Goal: Navigation & Orientation: Understand site structure

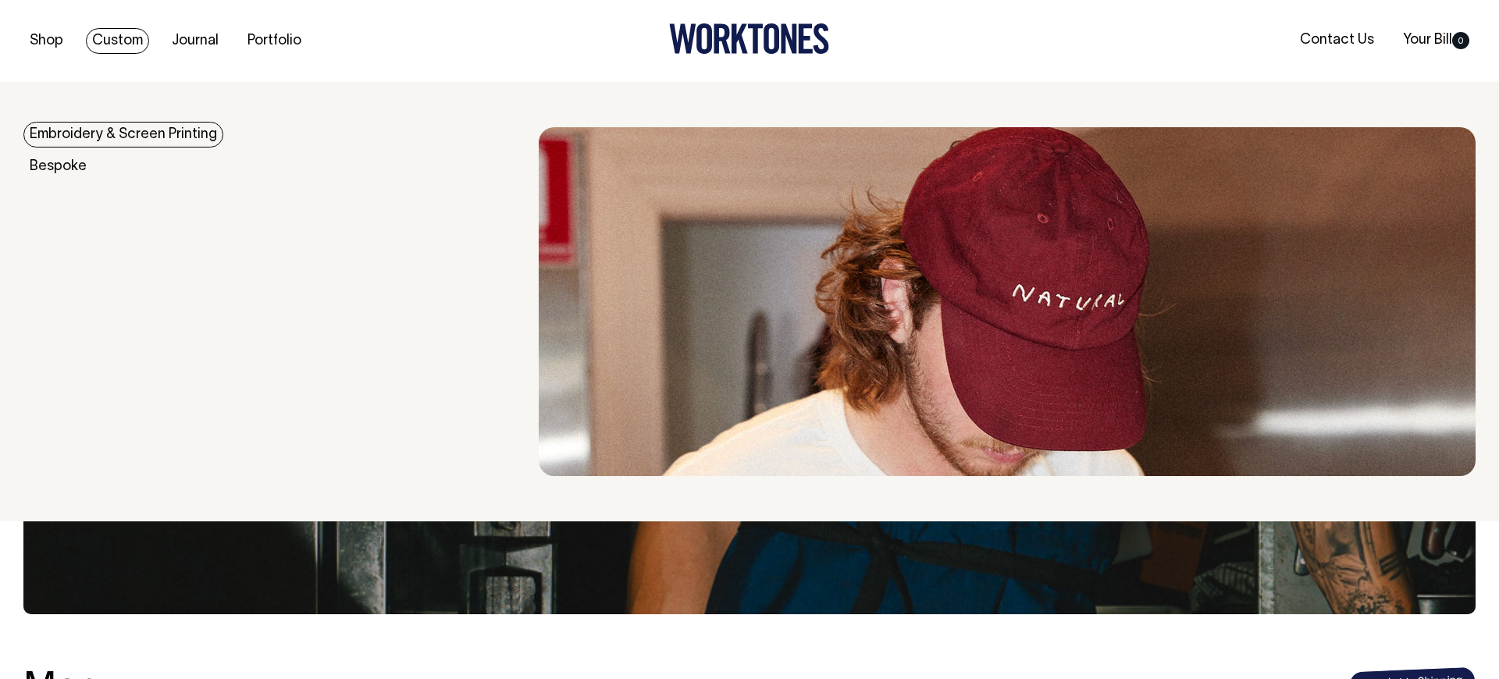
click at [105, 134] on link "Embroidery & Screen Printing" at bounding box center [123, 135] width 200 height 26
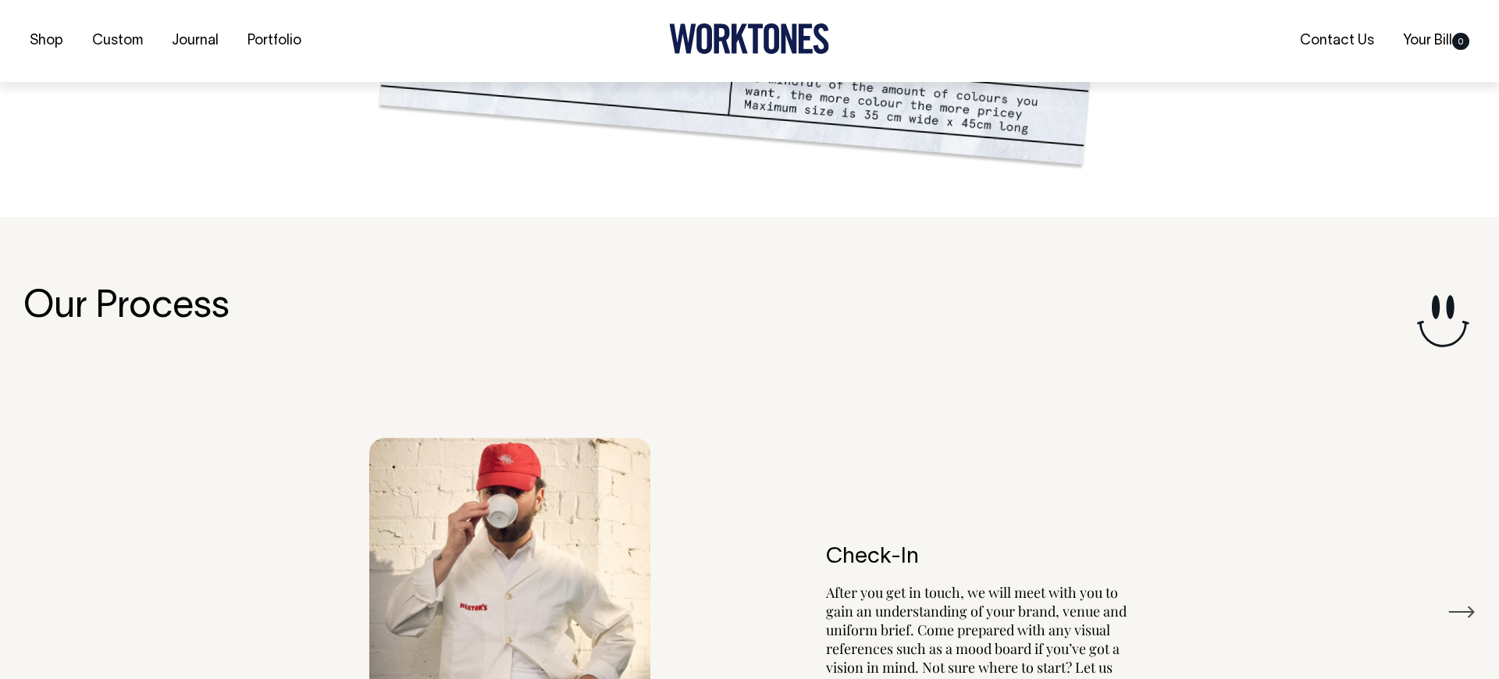
scroll to position [1606, 0]
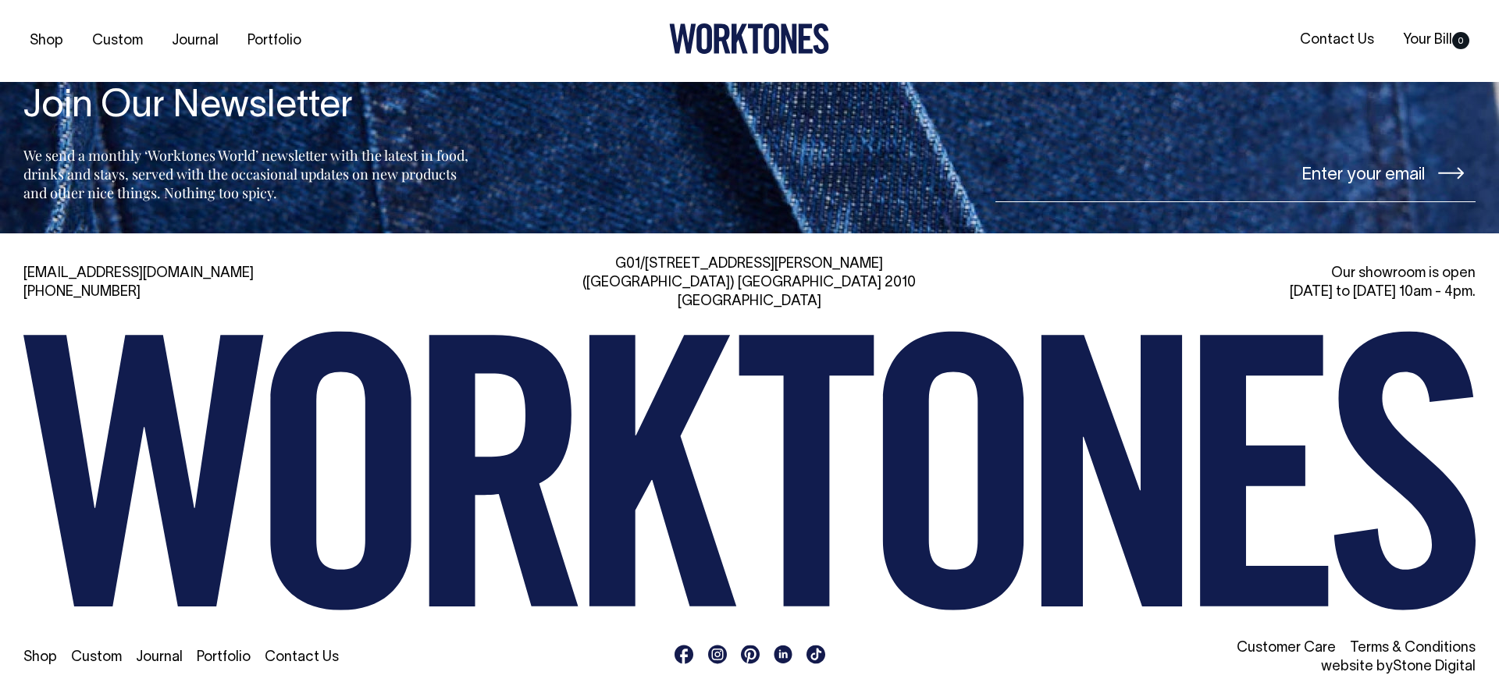
scroll to position [3804, 0]
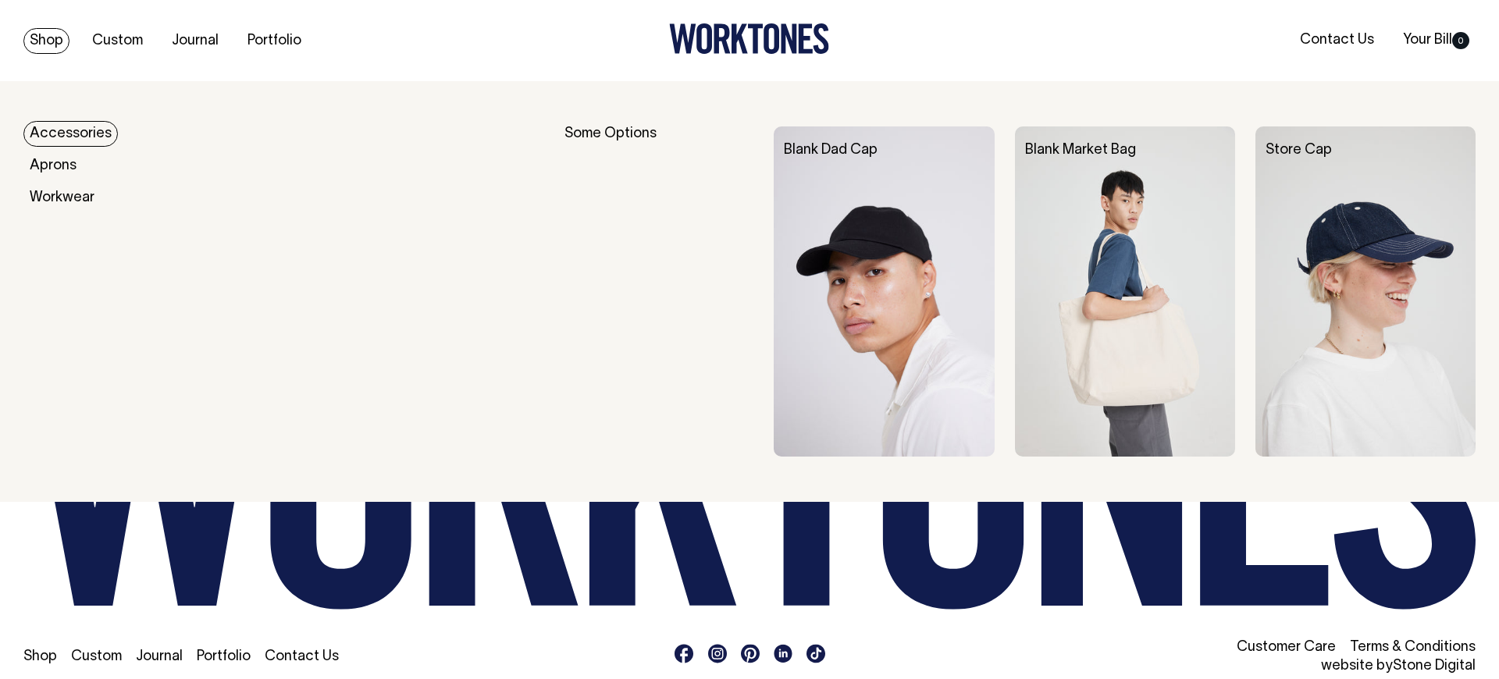
click at [65, 128] on link "Accessories" at bounding box center [70, 134] width 94 height 26
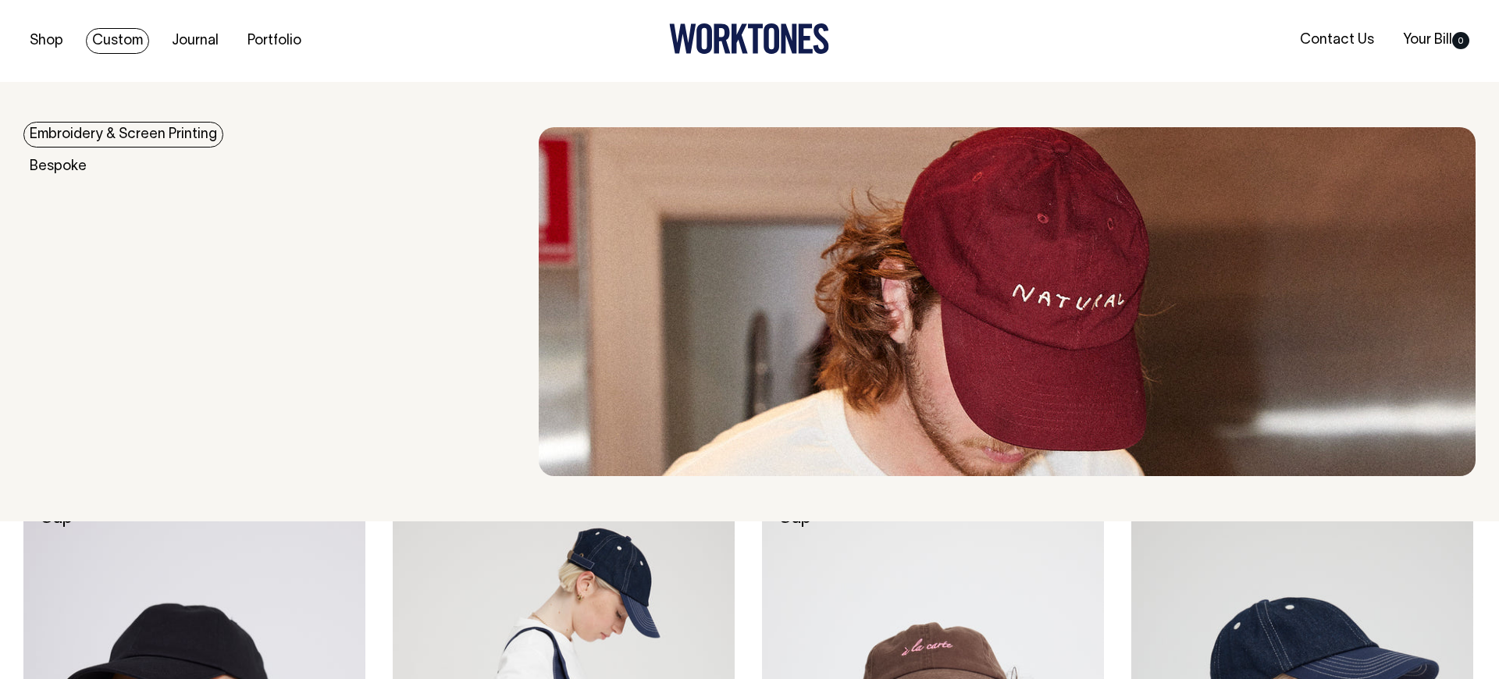
click at [121, 45] on link "Custom" at bounding box center [117, 41] width 63 height 26
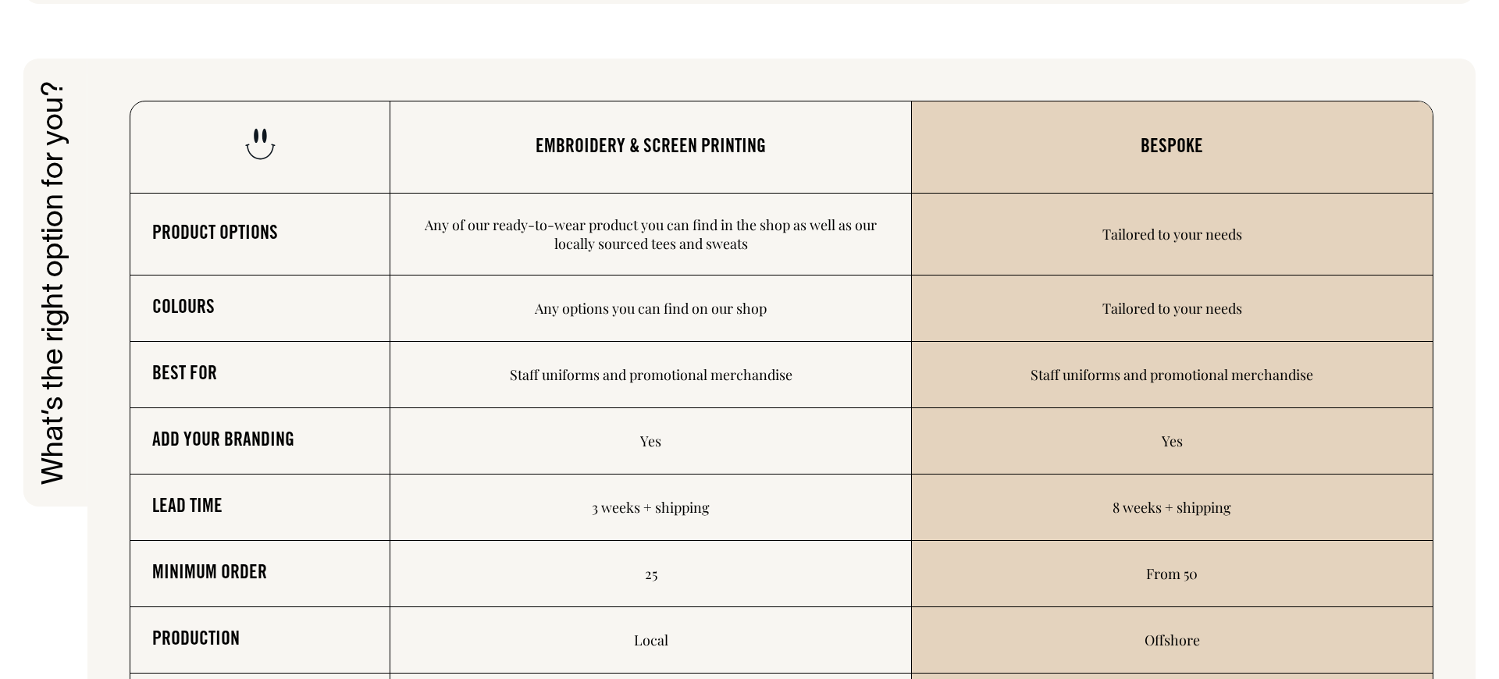
scroll to position [2501, 0]
drag, startPoint x: 184, startPoint y: 144, endPoint x: 1258, endPoint y: 223, distance: 1076.7
click at [1258, 223] on table "Embroidery & Screen Printing Bespoke Product options Any of our ready-to-wear p…" at bounding box center [782, 464] width 1304 height 725
click at [1238, 246] on td "Tailored to your needs" at bounding box center [1172, 235] width 521 height 82
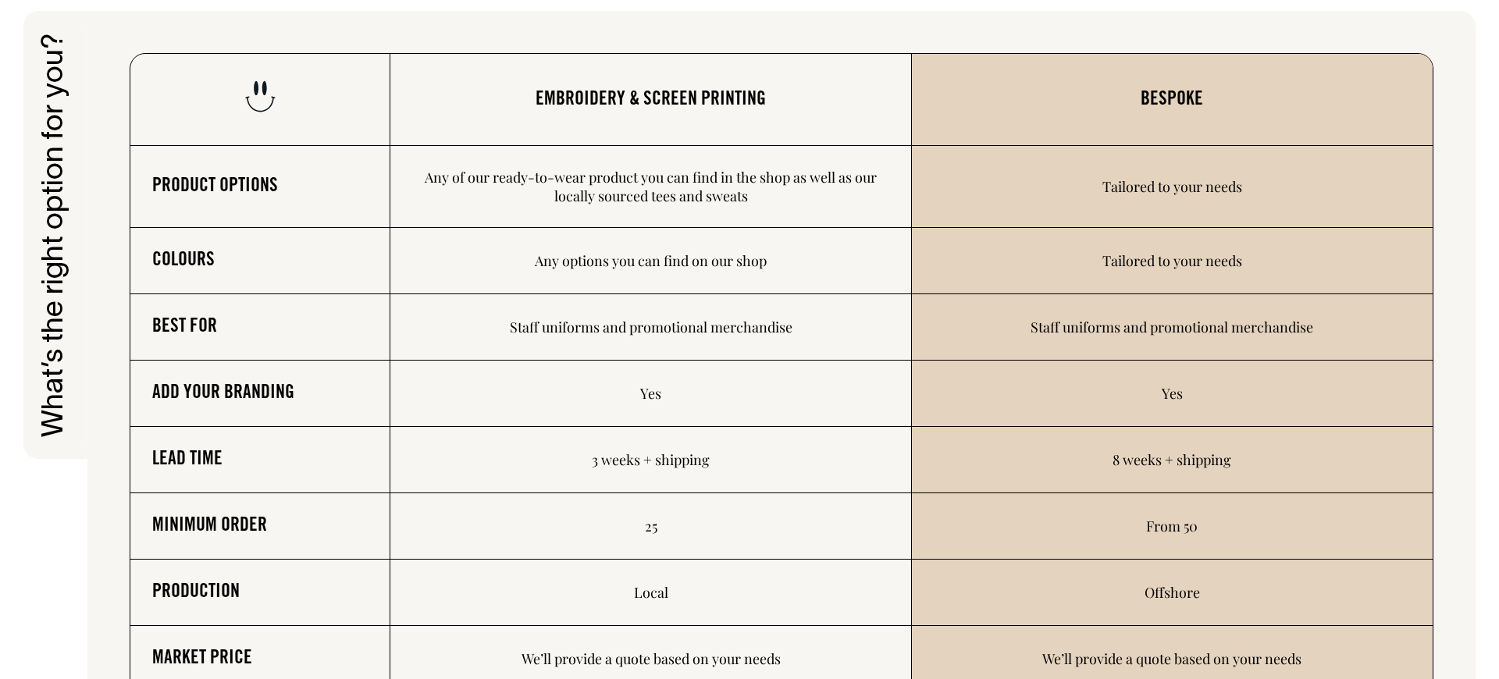
scroll to position [2548, 0]
drag, startPoint x: 265, startPoint y: 134, endPoint x: 1060, endPoint y: 487, distance: 870.2
click at [1060, 487] on table "Embroidery & Screen Printing Bespoke Product options Any of our ready-to-wear p…" at bounding box center [782, 416] width 1304 height 725
click at [886, 431] on td "3 weeks + shipping" at bounding box center [650, 461] width 521 height 66
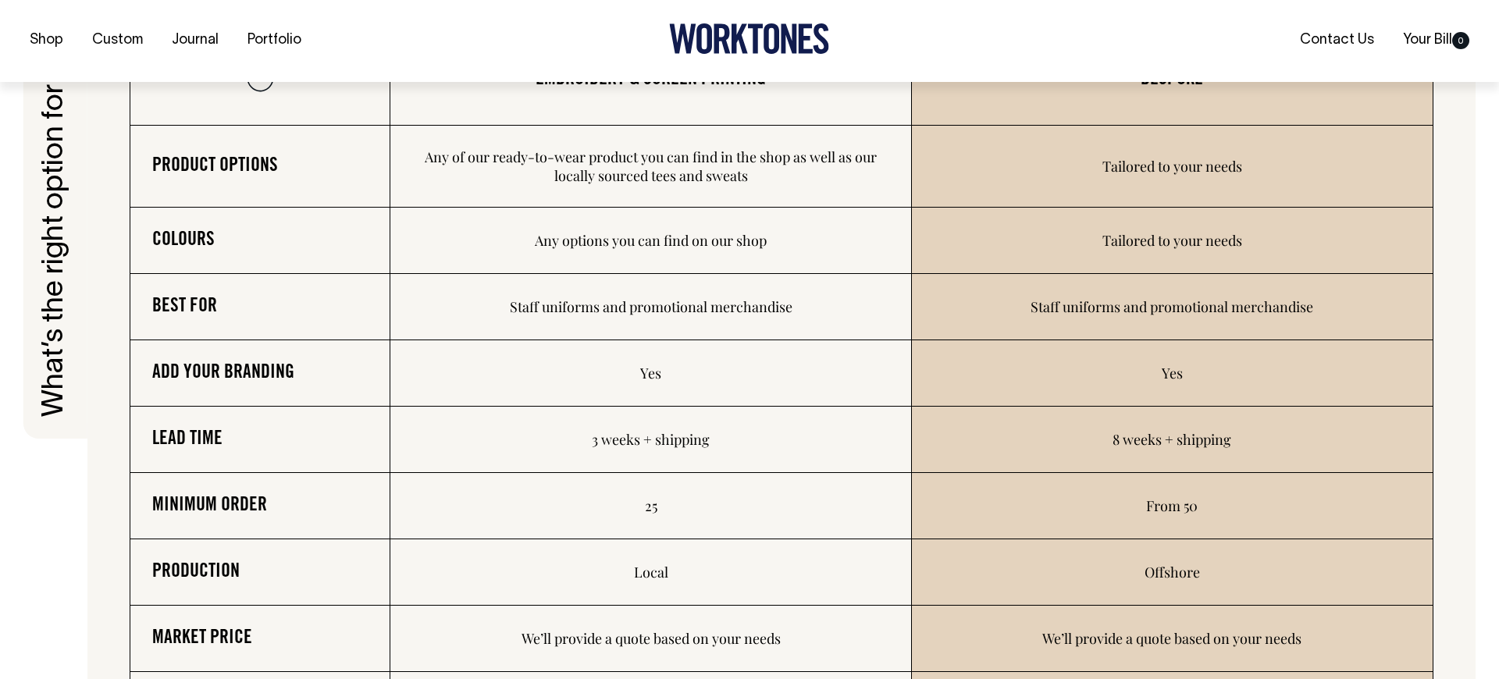
scroll to position [2570, 0]
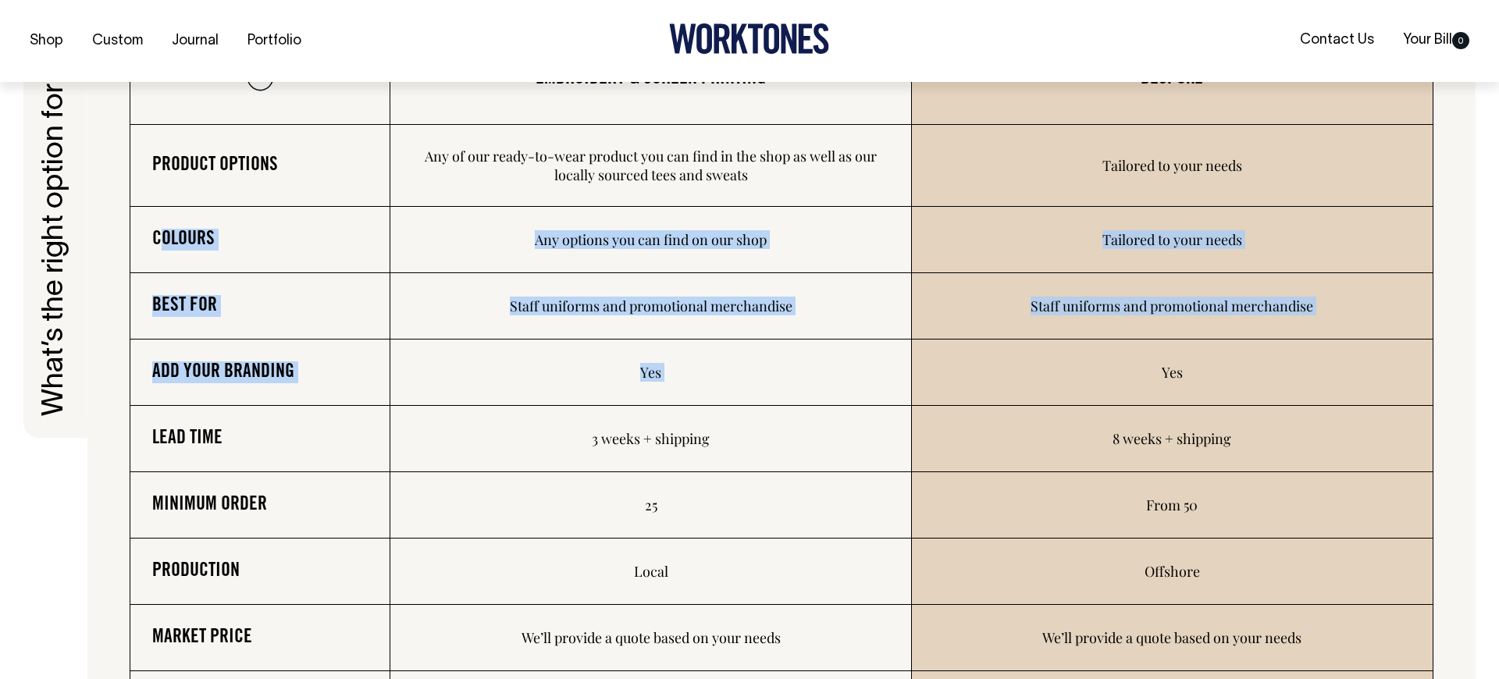
drag, startPoint x: 162, startPoint y: 243, endPoint x: 1268, endPoint y: 355, distance: 1111.4
click at [1268, 355] on tbody "Product options Any of our ready-to-wear product you can find in the shop as we…" at bounding box center [781, 440] width 1303 height 631
click at [1360, 337] on td "Staff uniforms and promotional merchandise" at bounding box center [1172, 306] width 521 height 66
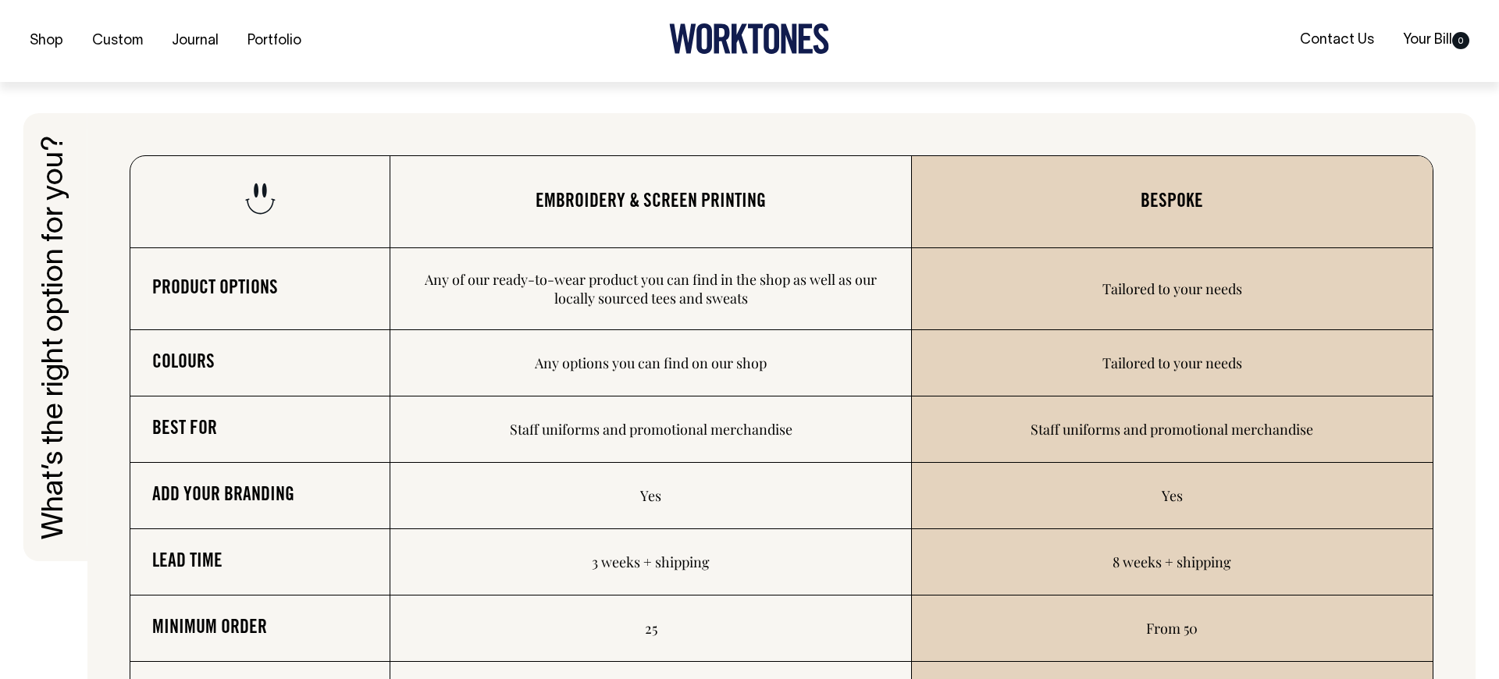
scroll to position [2447, 0]
click at [198, 47] on link "Journal" at bounding box center [195, 41] width 59 height 26
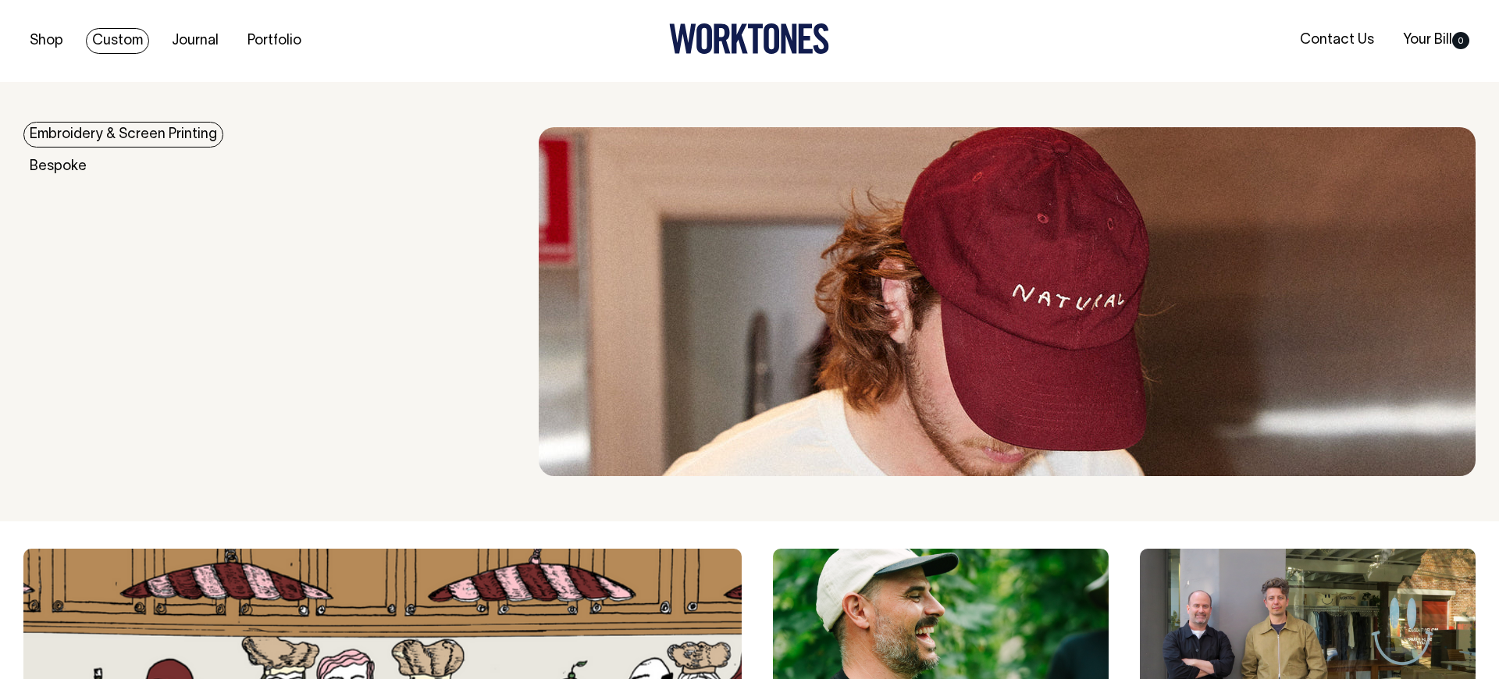
click at [145, 136] on link "Embroidery & Screen Printing" at bounding box center [123, 135] width 200 height 26
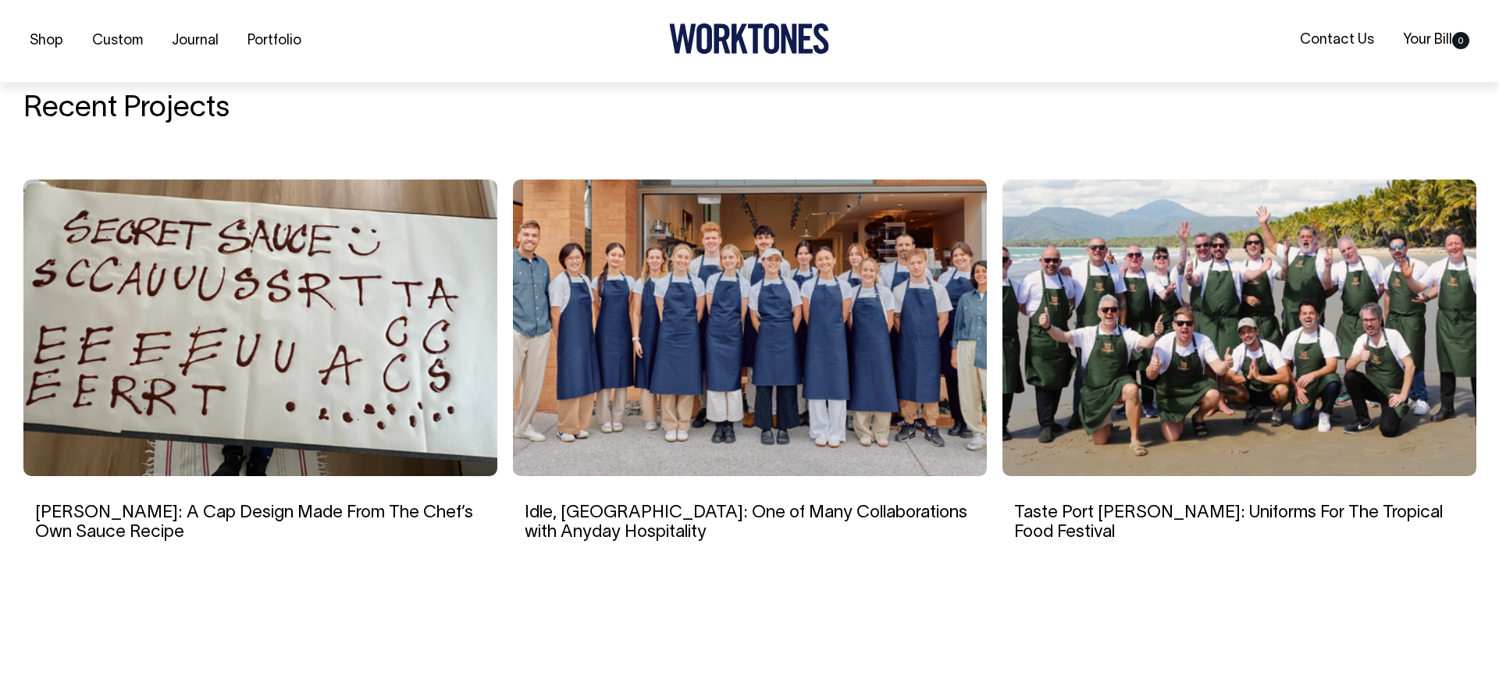
scroll to position [2636, 0]
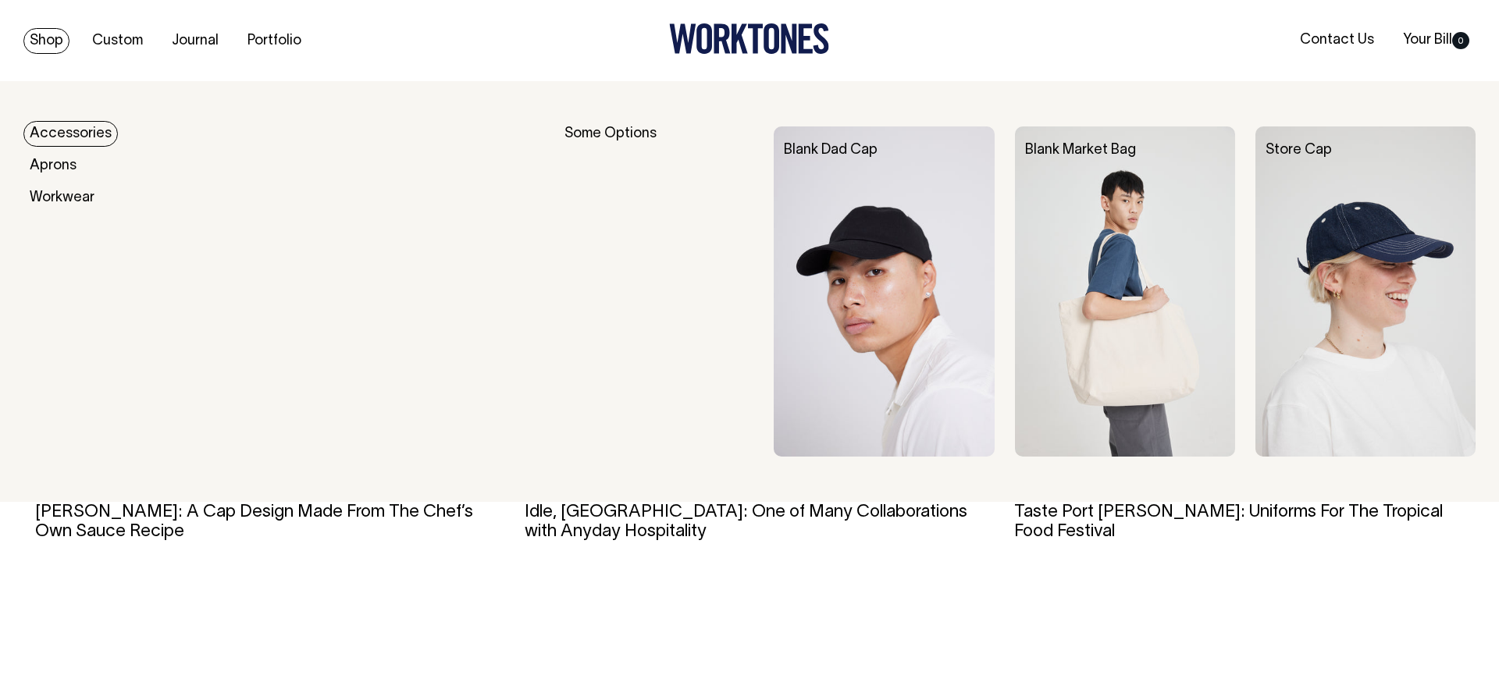
click at [49, 39] on link "Shop" at bounding box center [46, 41] width 46 height 26
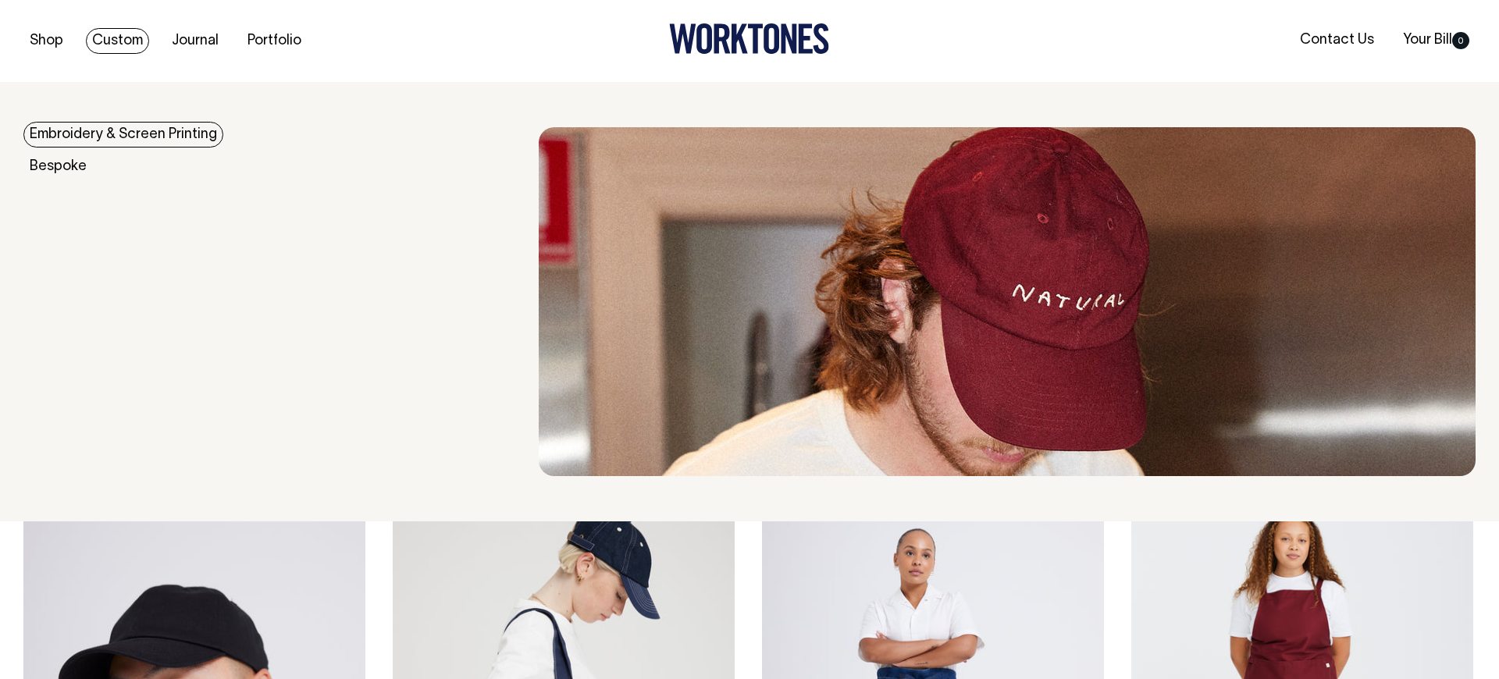
click at [128, 147] on link "Embroidery & Screen Printing" at bounding box center [123, 135] width 200 height 26
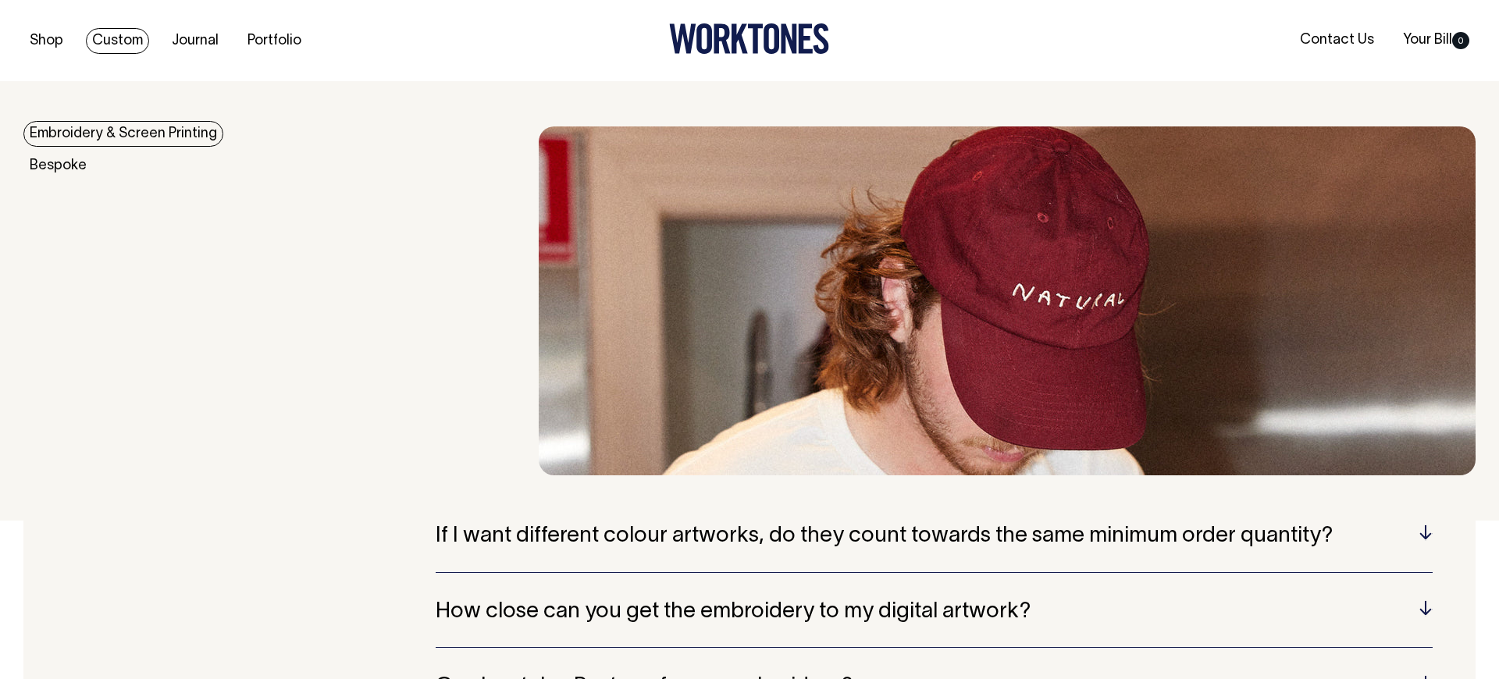
scroll to position [3220, 0]
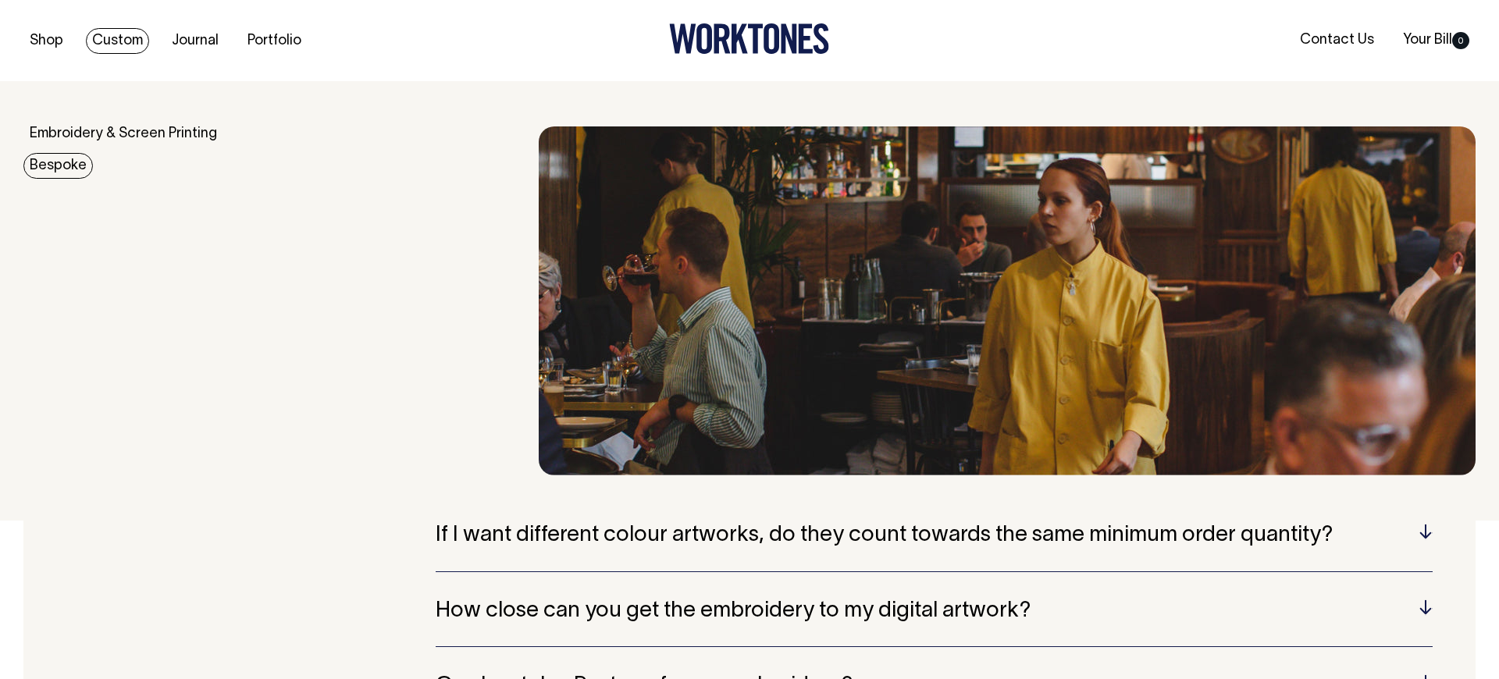
click at [77, 161] on link "Bespoke" at bounding box center [58, 166] width 70 height 26
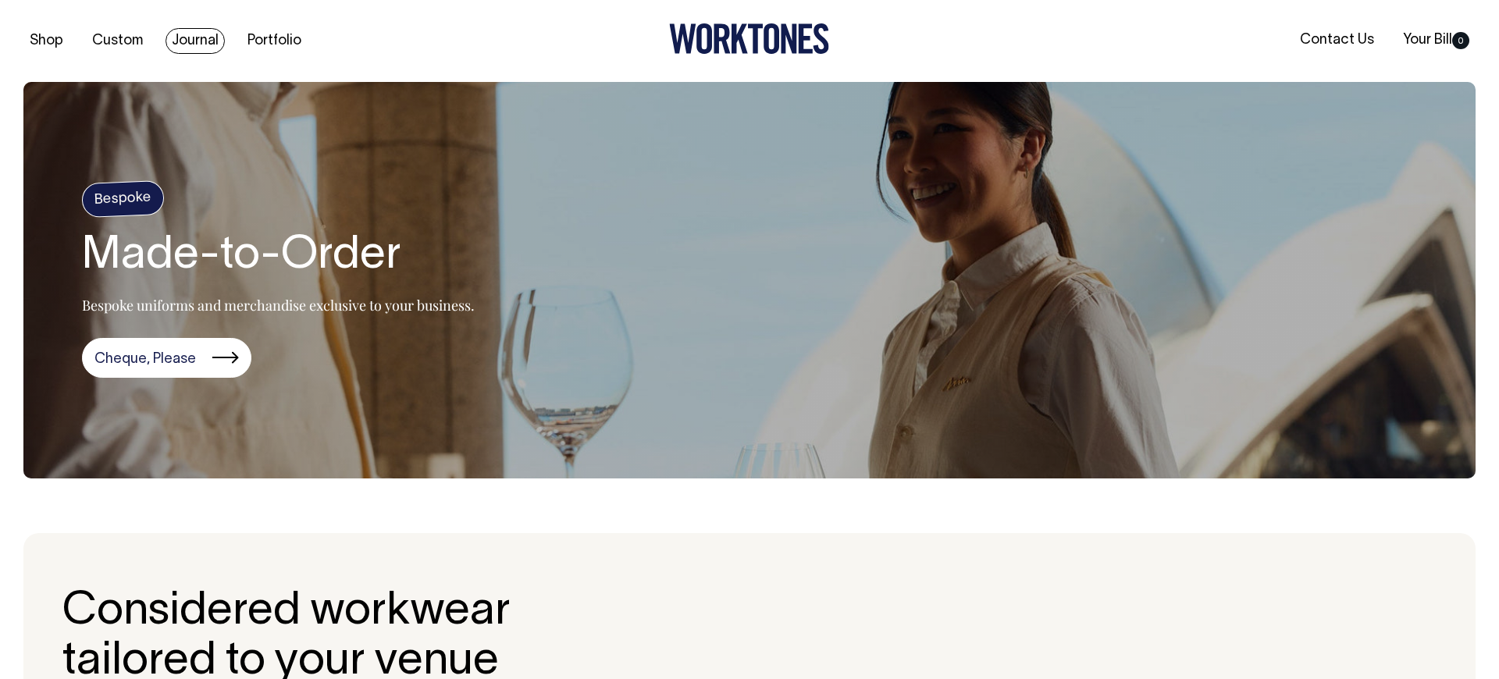
click at [194, 39] on link "Journal" at bounding box center [195, 41] width 59 height 26
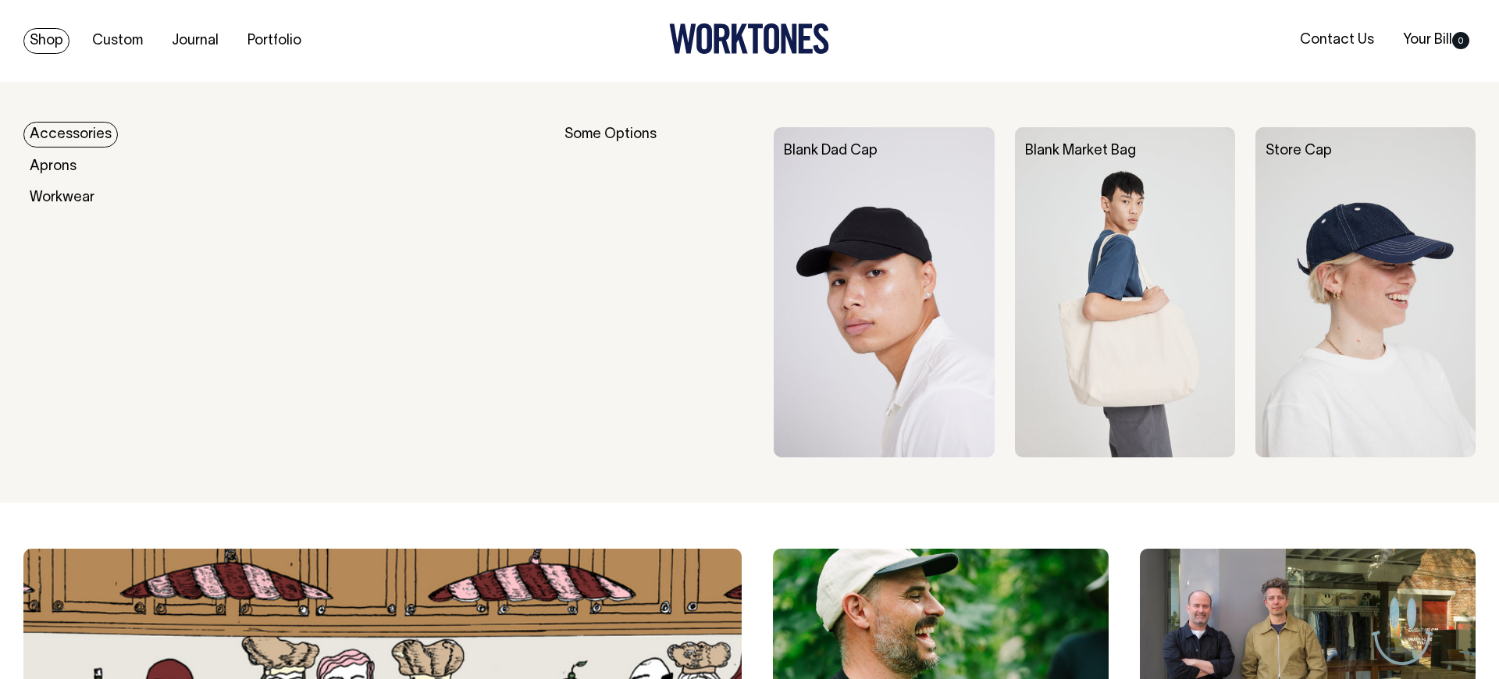
click at [50, 42] on link "Shop" at bounding box center [46, 41] width 46 height 26
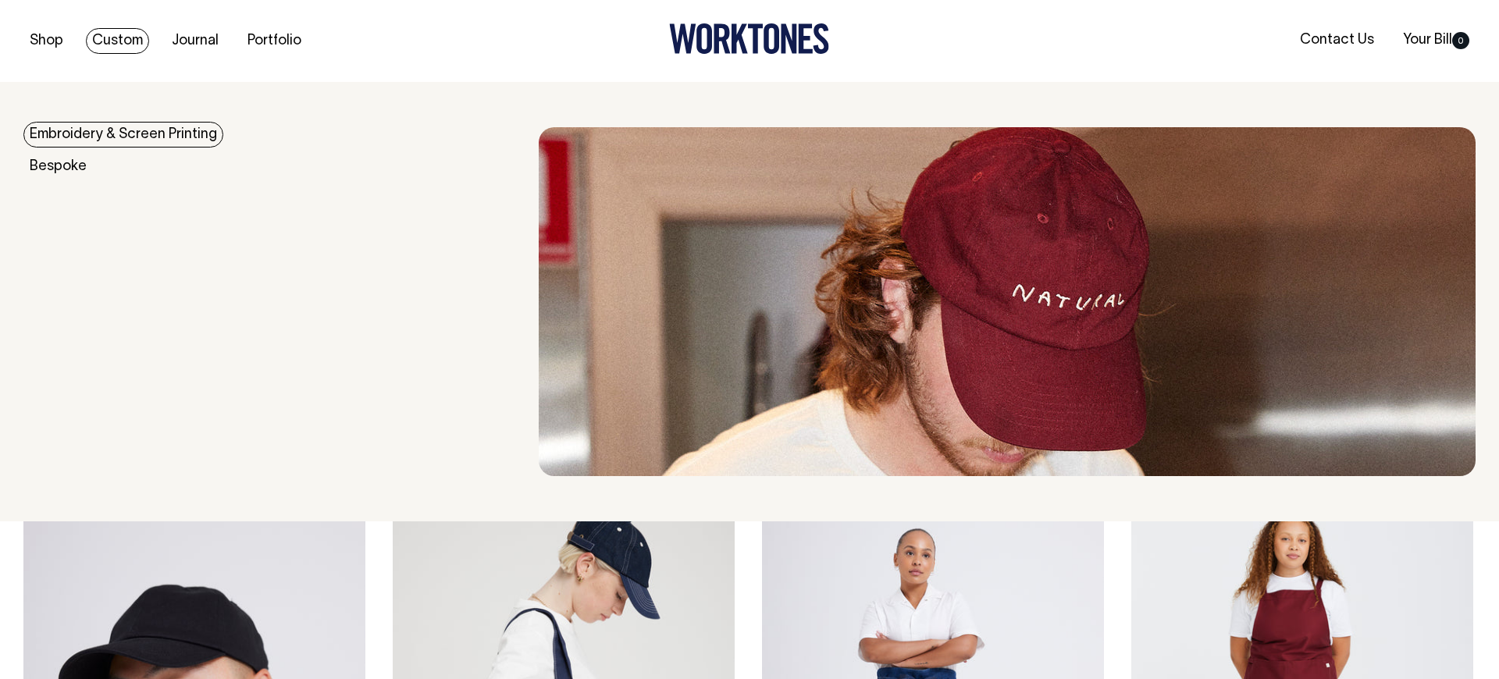
click at [131, 134] on link "Embroidery & Screen Printing" at bounding box center [123, 135] width 200 height 26
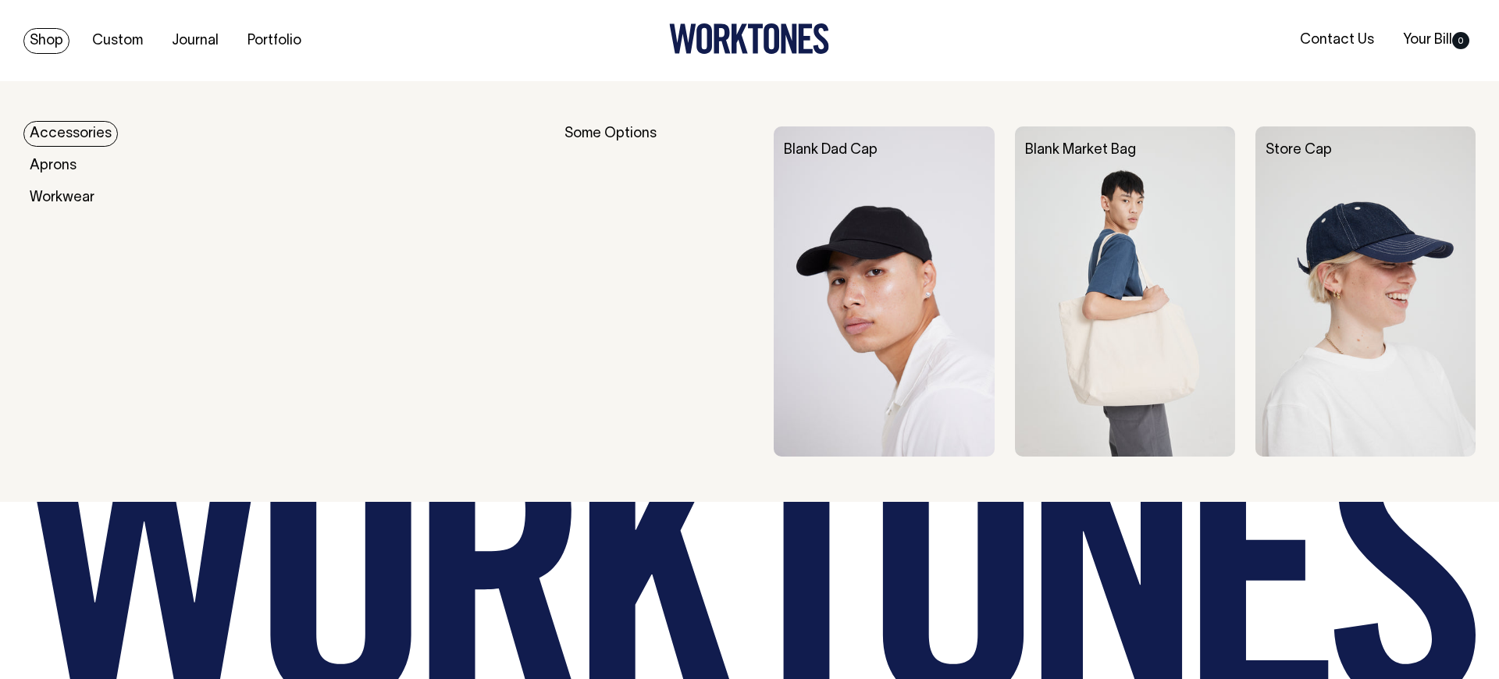
scroll to position [5521, 0]
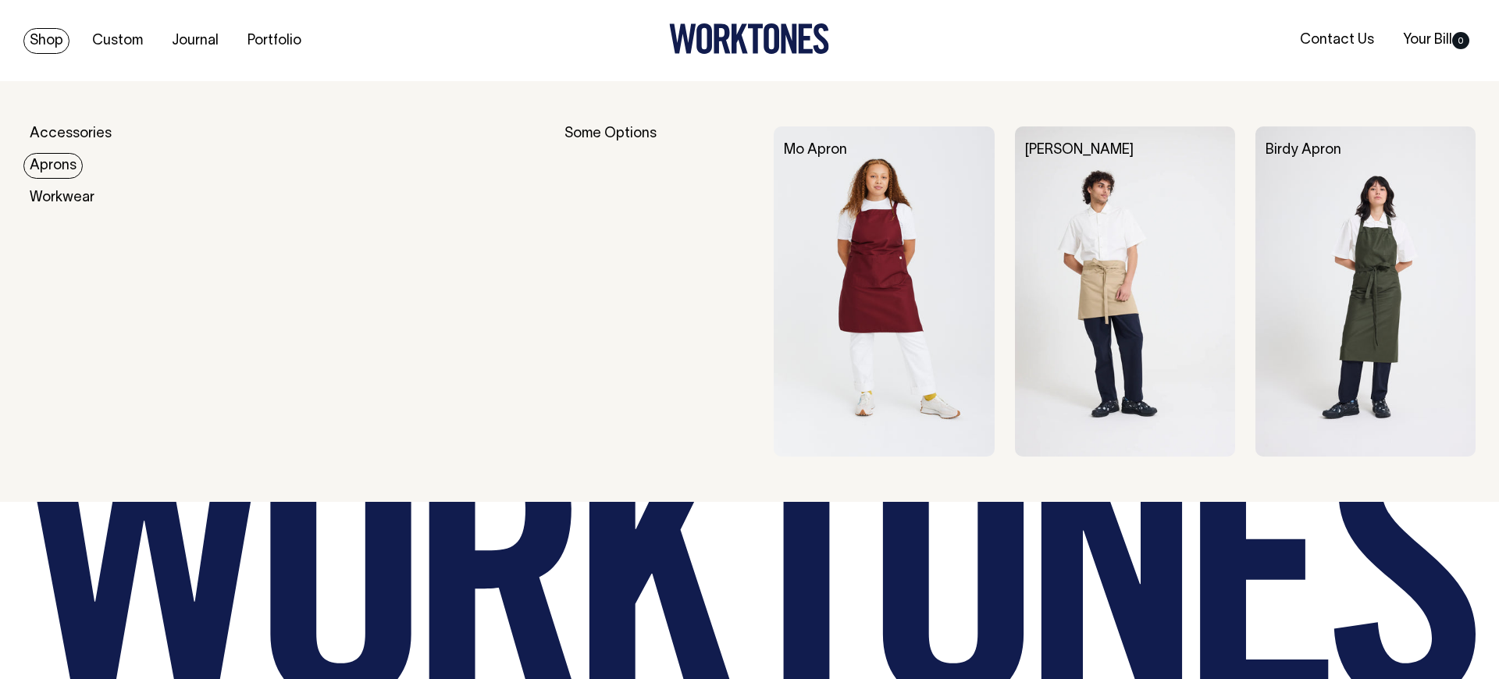
click at [73, 164] on link "Aprons" at bounding box center [52, 166] width 59 height 26
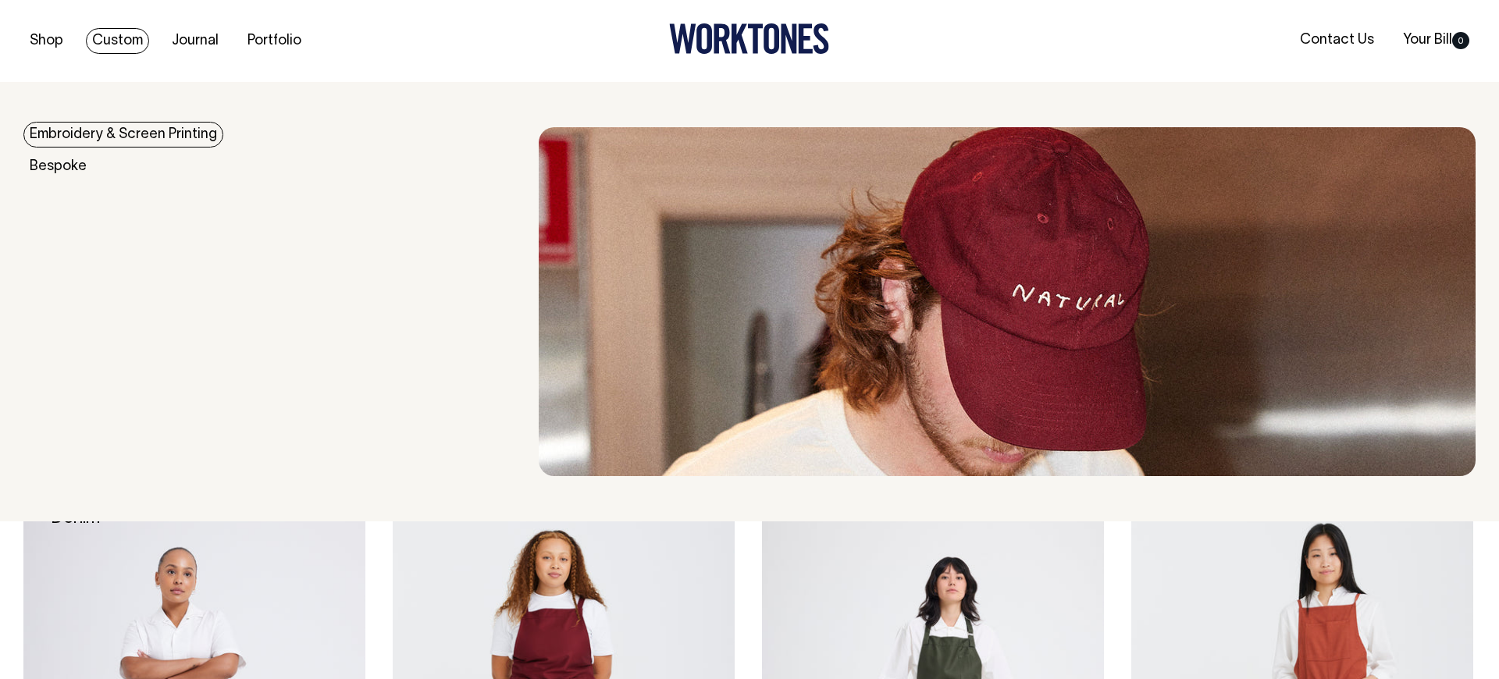
click at [129, 126] on link "Embroidery & Screen Printing" at bounding box center [123, 135] width 200 height 26
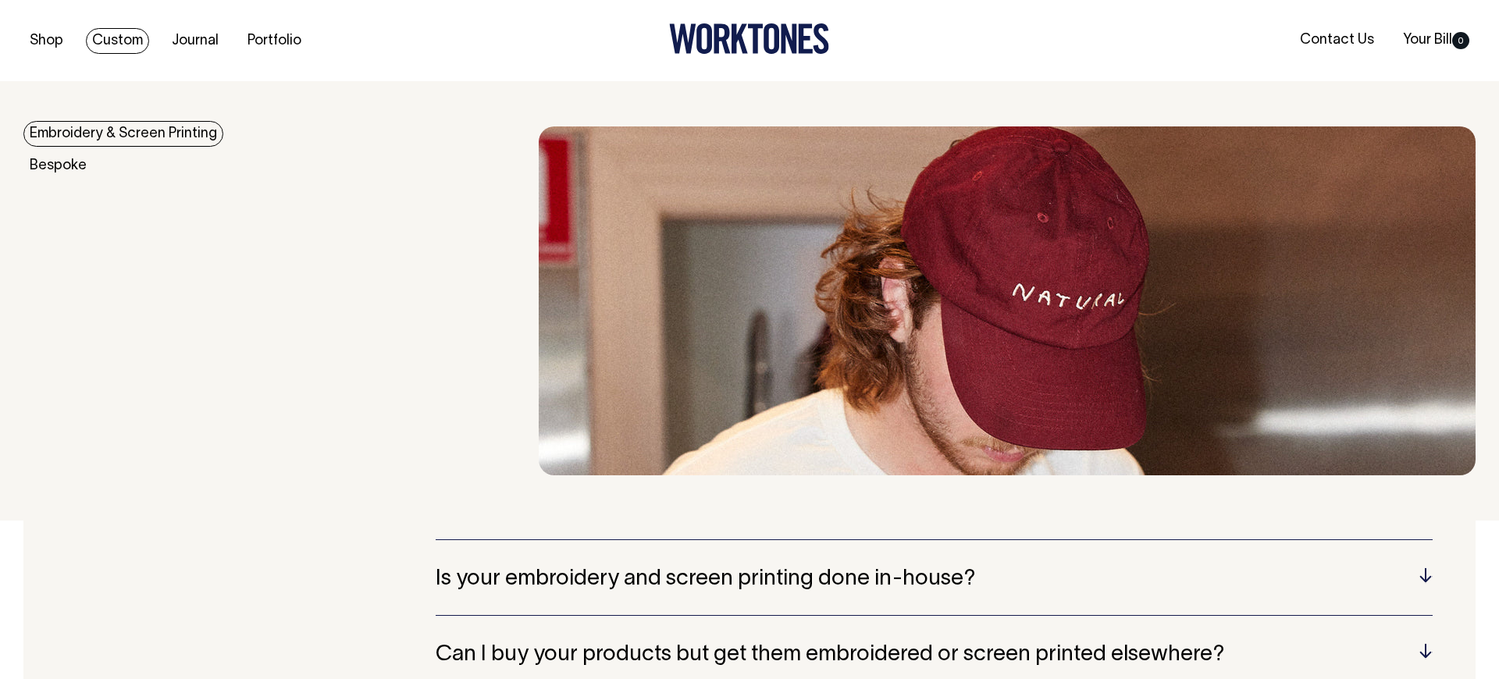
scroll to position [3025, 0]
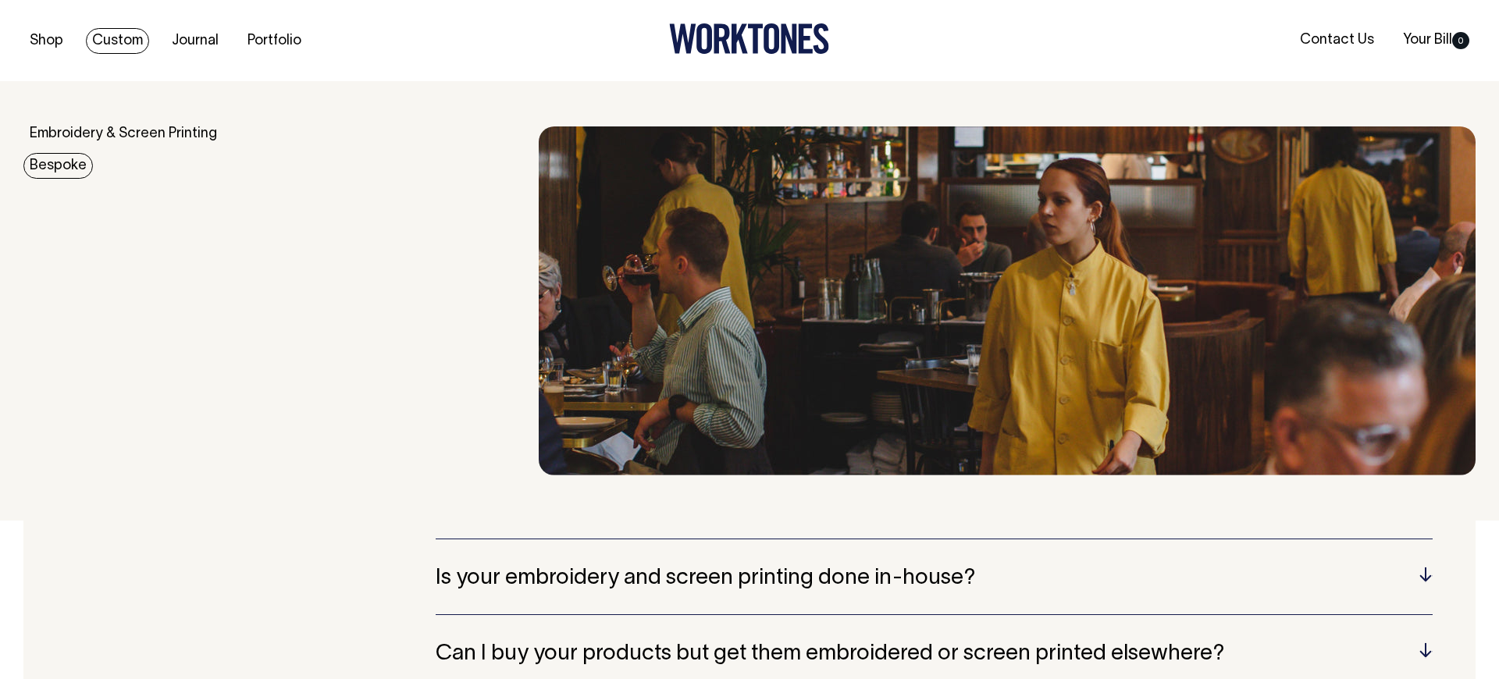
click at [76, 161] on link "Bespoke" at bounding box center [58, 166] width 70 height 26
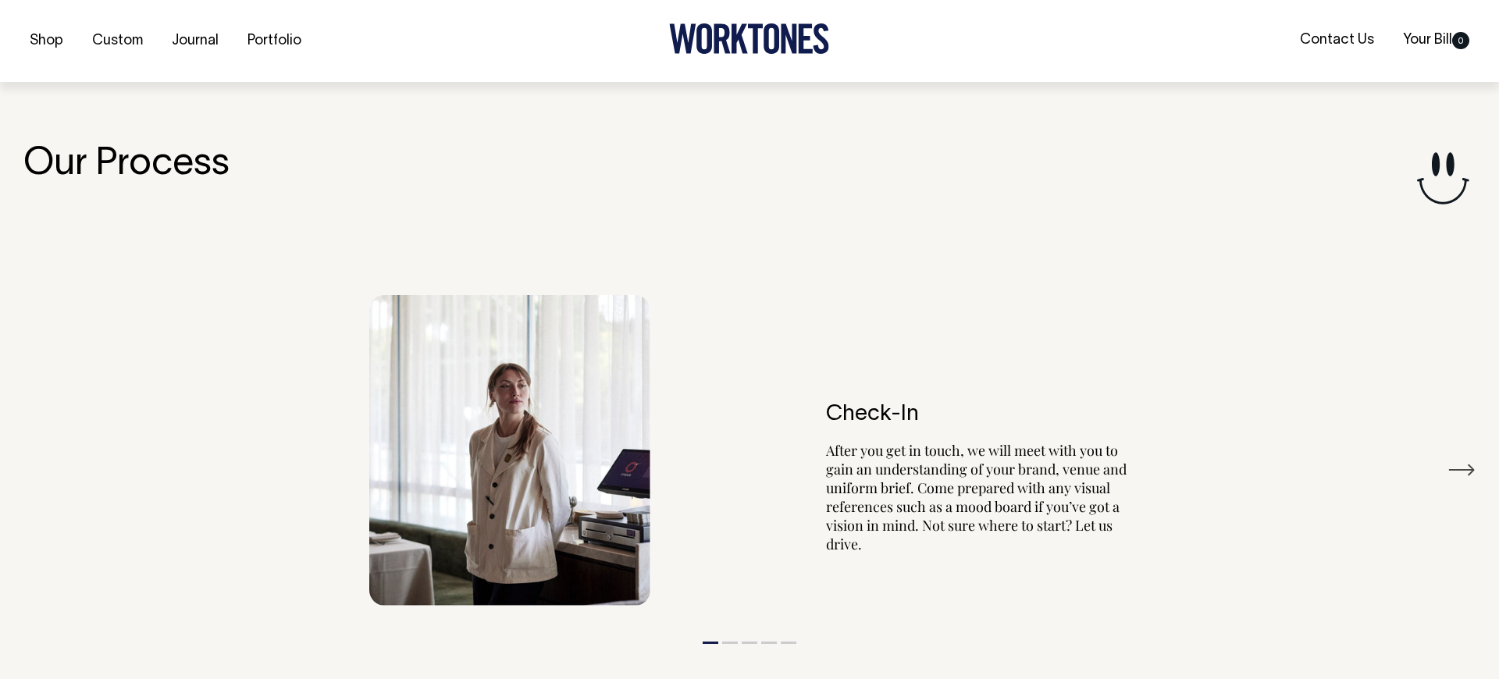
scroll to position [2861, 0]
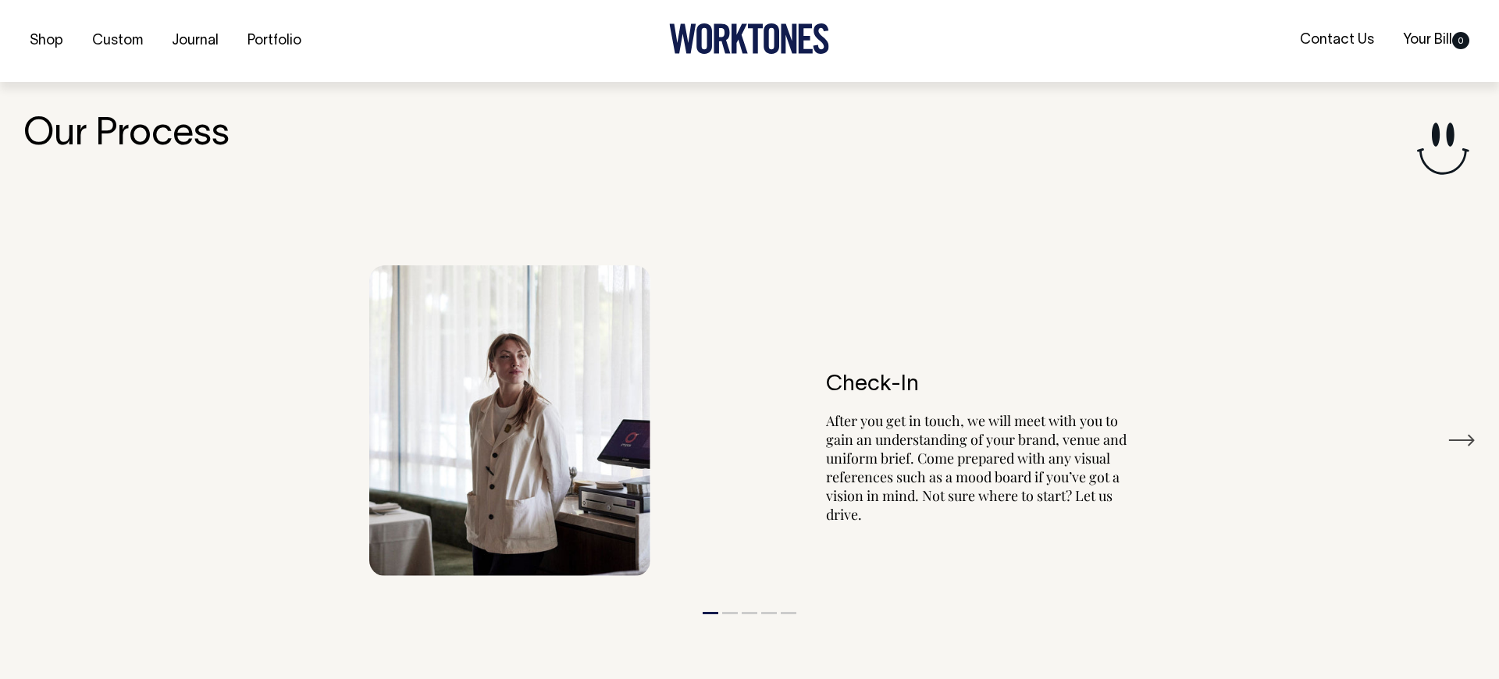
click at [926, 433] on p "After you get in touch, we will meet with you to gain an understanding of your …" at bounding box center [978, 468] width 305 height 112
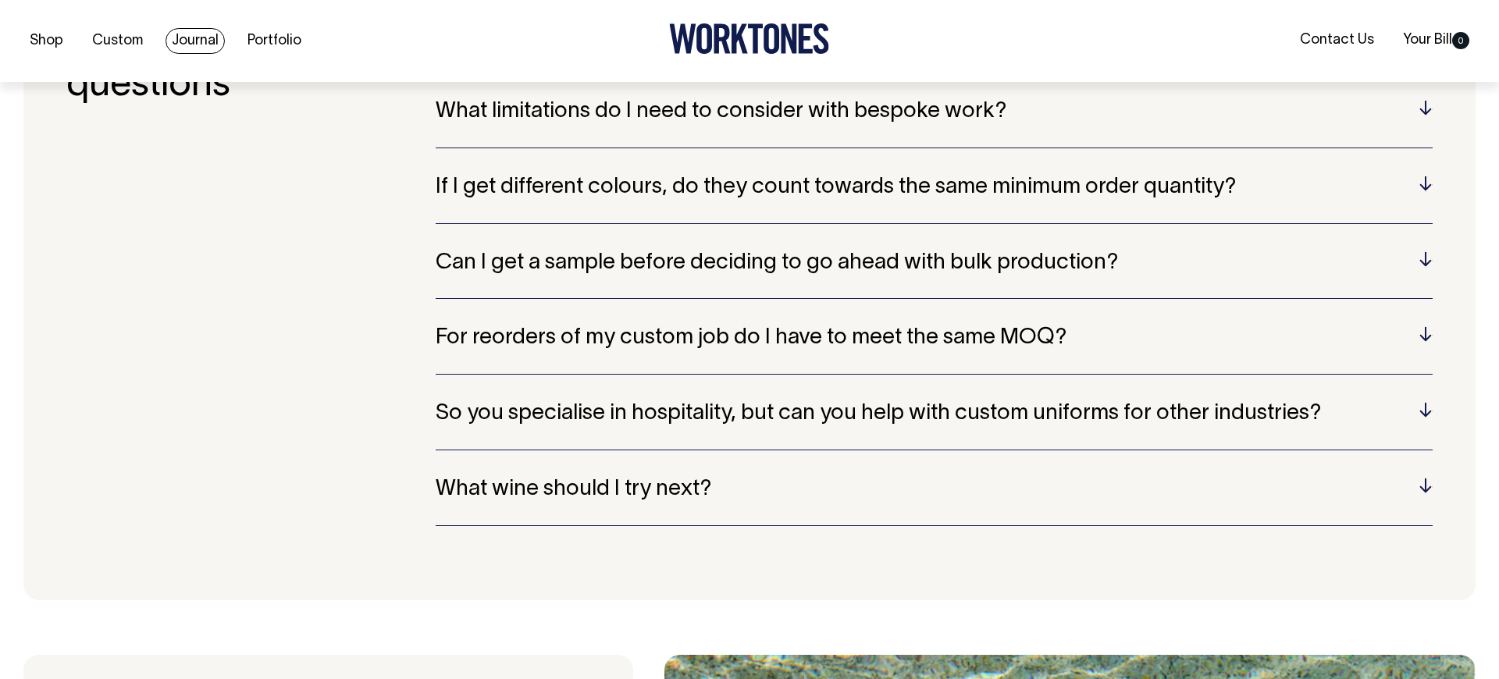
scroll to position [4426, 0]
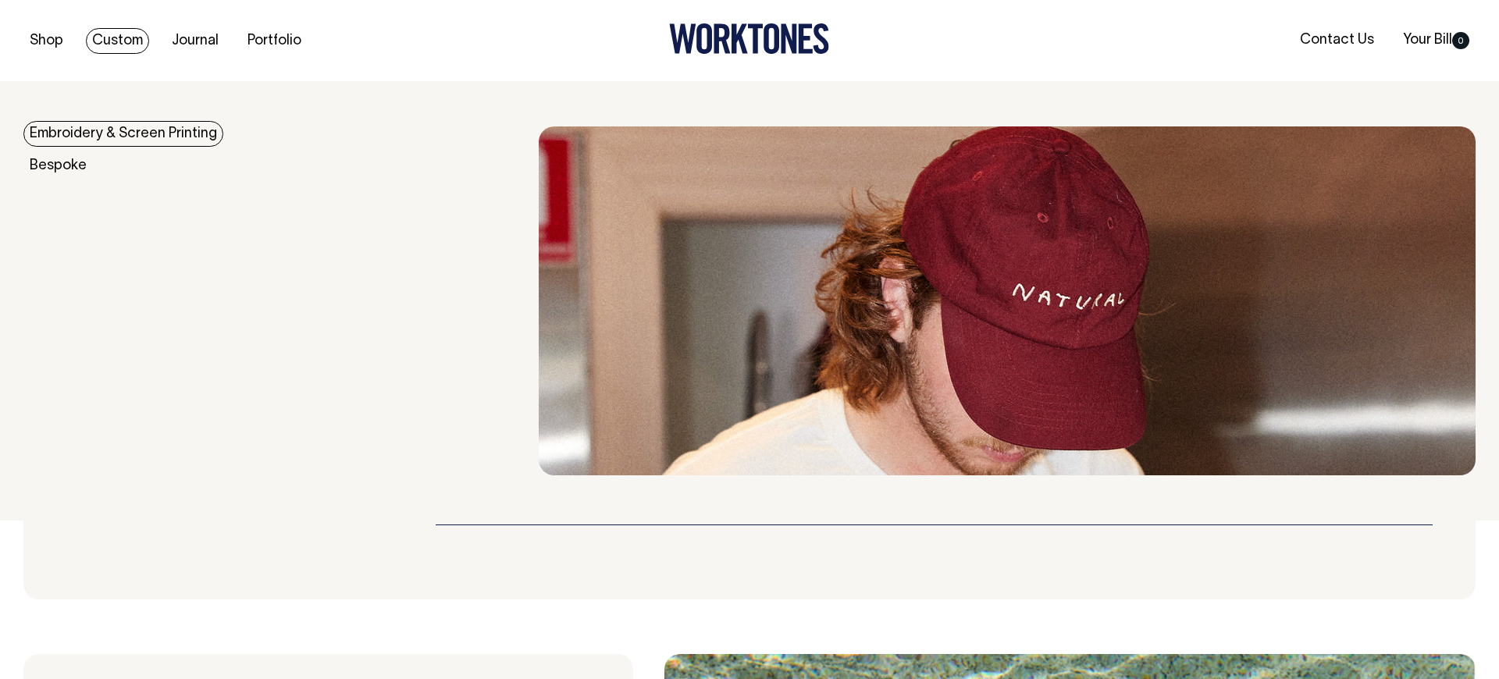
click at [119, 44] on link "Custom" at bounding box center [117, 41] width 63 height 26
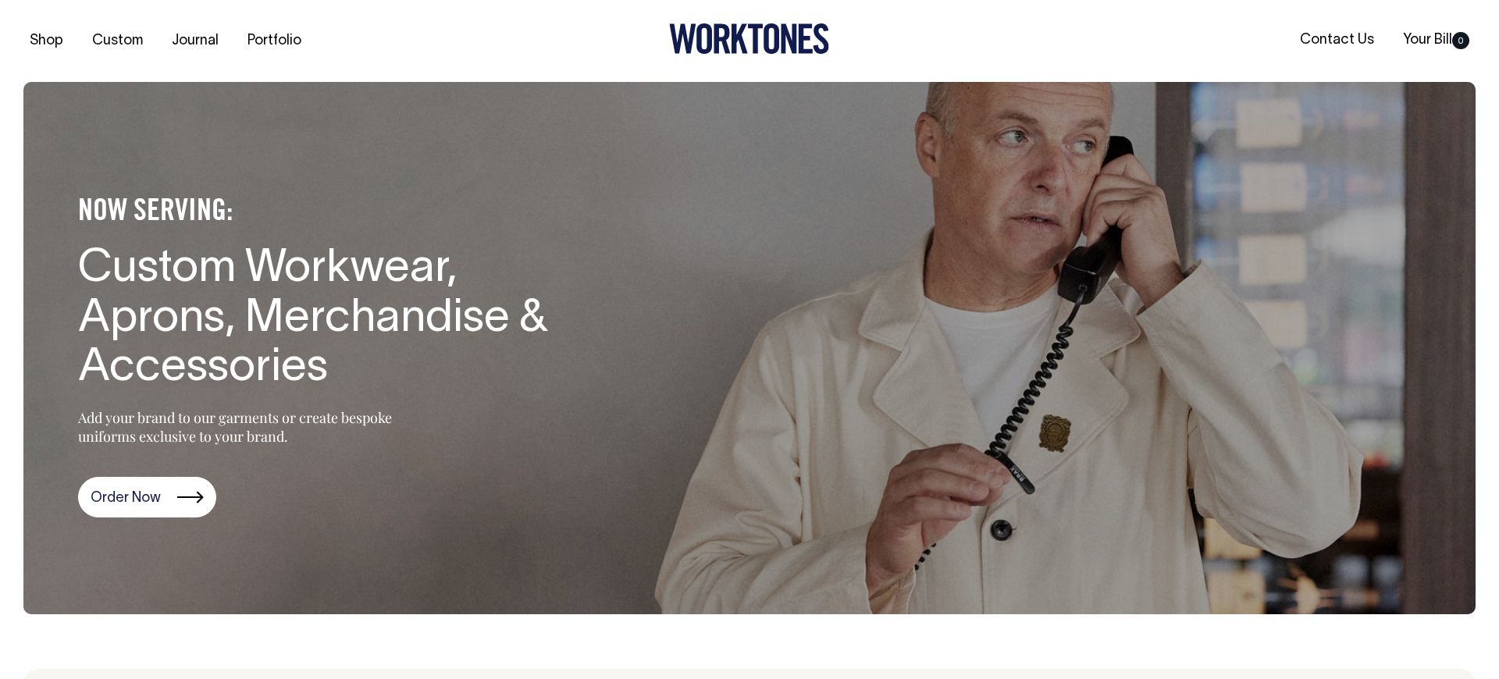
click at [710, 32] on icon at bounding box center [705, 38] width 16 height 30
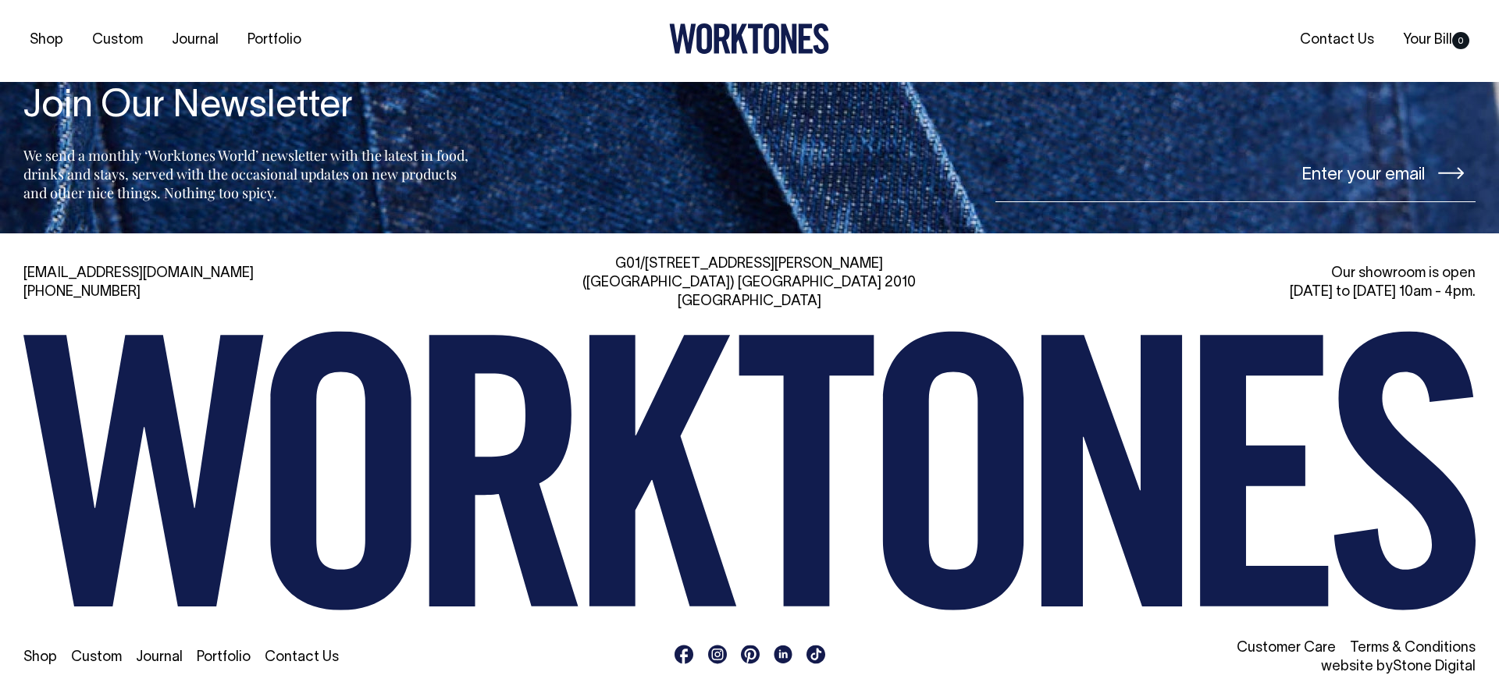
scroll to position [3804, 0]
